Goal: Transaction & Acquisition: Book appointment/travel/reservation

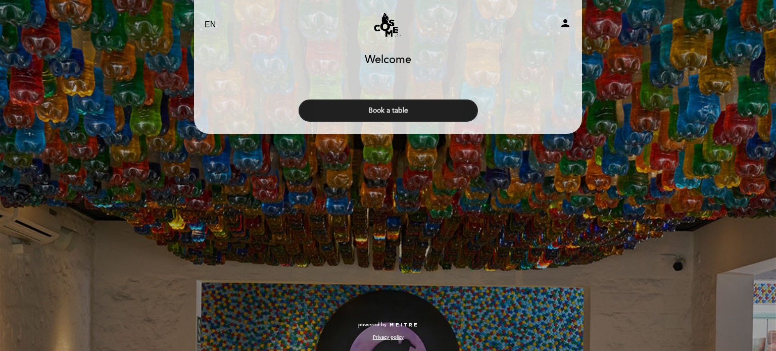
click at [415, 104] on button "Book a table" at bounding box center [388, 111] width 179 height 22
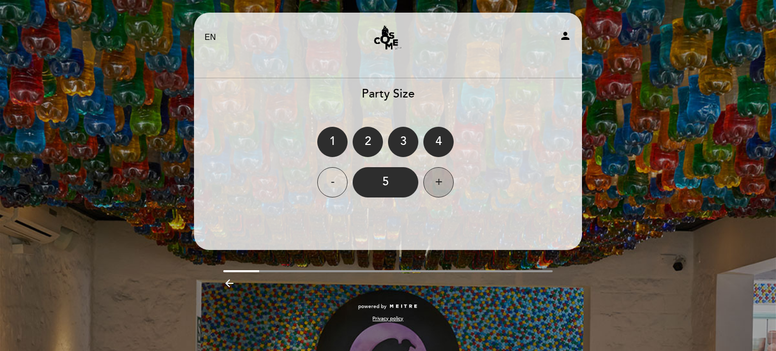
click at [439, 185] on div "+" at bounding box center [439, 182] width 30 height 30
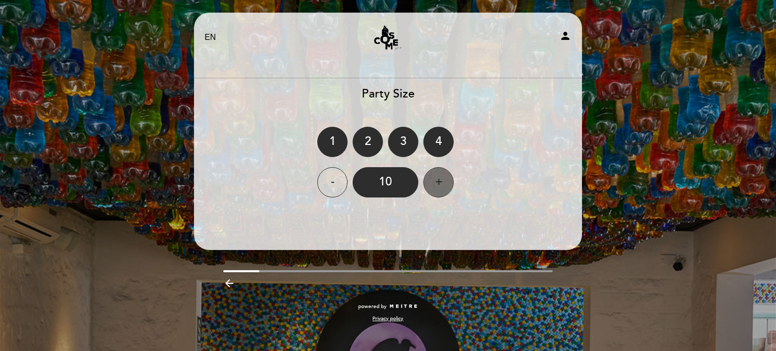
click at [439, 185] on div "+" at bounding box center [439, 182] width 30 height 30
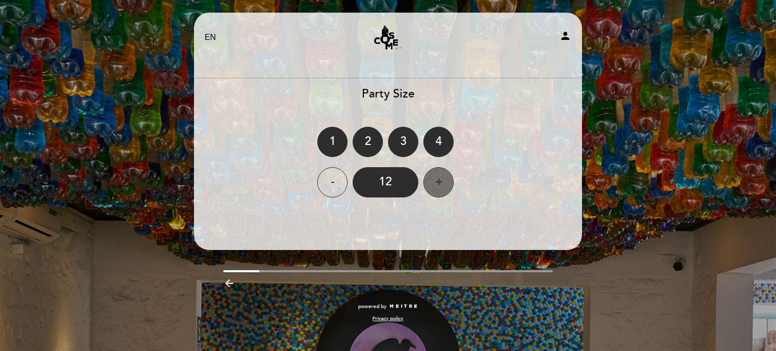
click at [439, 185] on div "+" at bounding box center [439, 182] width 30 height 30
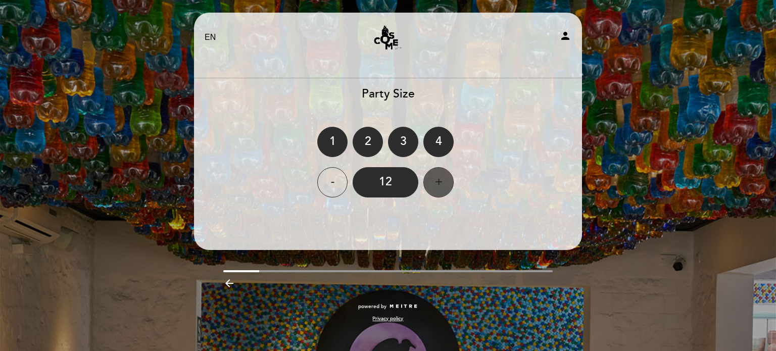
click at [439, 185] on div "+" at bounding box center [439, 182] width 30 height 30
click at [566, 35] on icon "person" at bounding box center [566, 36] width 12 height 12
